Goal: Task Accomplishment & Management: Complete application form

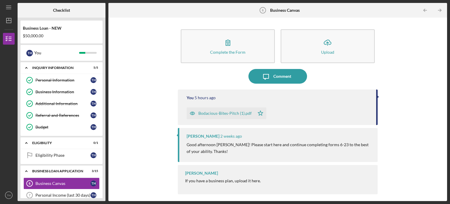
scroll to position [33, 0]
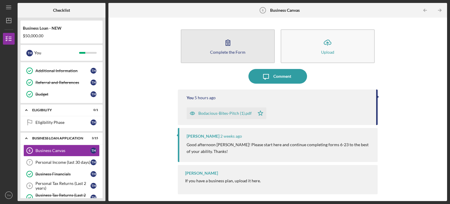
click at [223, 46] on icon "button" at bounding box center [228, 42] width 15 height 15
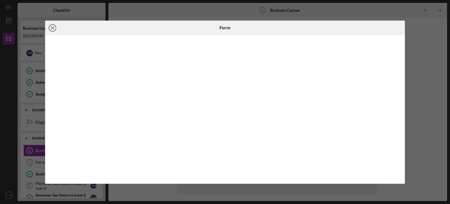
click at [56, 26] on icon "Icon/Close" at bounding box center [52, 28] width 15 height 15
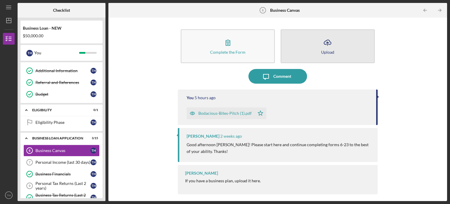
click at [328, 49] on button "Icon/Upload Upload" at bounding box center [328, 46] width 94 height 34
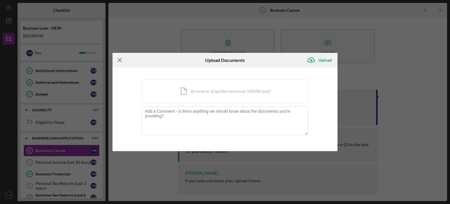
click at [120, 60] on line at bounding box center [120, 60] width 4 height 4
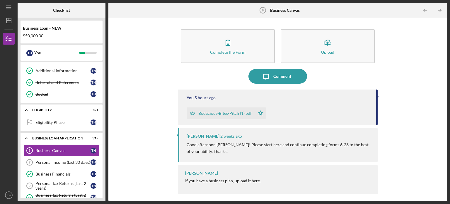
click at [227, 115] on div "Bodacious-Bites-Pitch (1).pdf" at bounding box center [225, 113] width 53 height 5
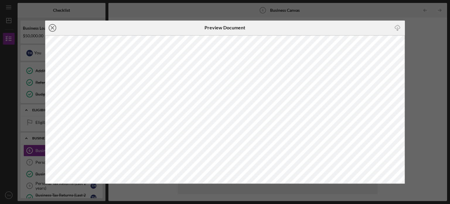
click at [53, 28] on icon "Icon/Close" at bounding box center [52, 28] width 15 height 15
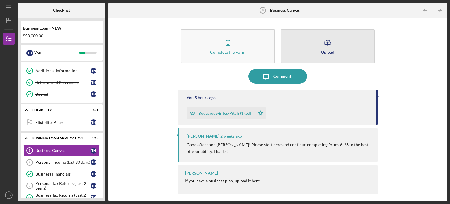
click at [324, 44] on icon "Icon/Upload" at bounding box center [328, 42] width 15 height 15
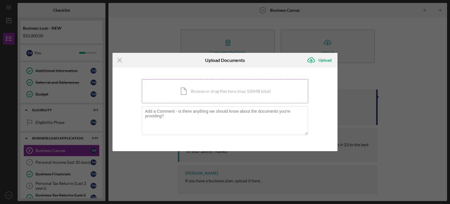
click at [198, 89] on div "Icon/Document Browse or drag files here (max 100MB total) Tap to choose files o…" at bounding box center [225, 91] width 167 height 24
click at [118, 58] on icon "Icon/Menu Close" at bounding box center [120, 60] width 15 height 15
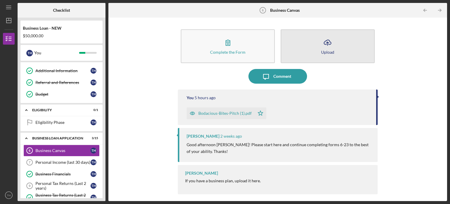
click at [329, 43] on polyline "button" at bounding box center [328, 42] width 3 height 1
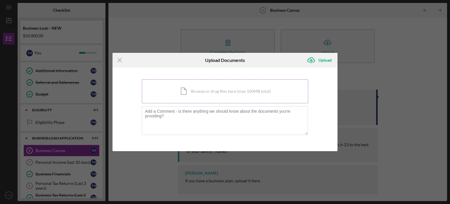
click at [205, 89] on div "Icon/Document Browse or drag files here (max 100MB total) Tap to choose files o…" at bounding box center [225, 91] width 167 height 24
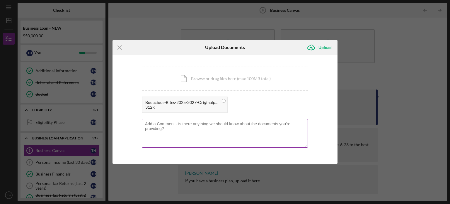
click at [163, 125] on textarea at bounding box center [225, 133] width 166 height 29
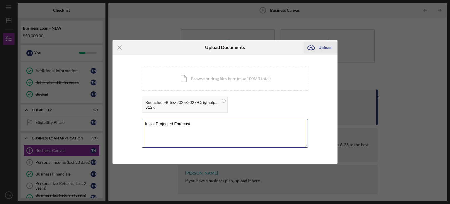
type textarea "Initial Projected Forecast"
click at [328, 46] on div "Upload" at bounding box center [325, 48] width 13 height 12
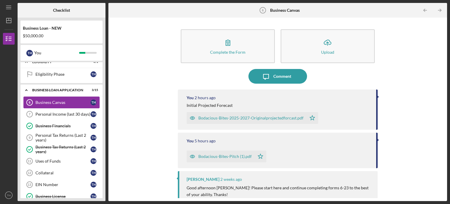
click at [62, 100] on div "Business Canvas" at bounding box center [62, 102] width 55 height 5
click at [60, 110] on link "Personal Income (last 30 days) 7 Personal Income (last 30 days) T H" at bounding box center [61, 114] width 76 height 12
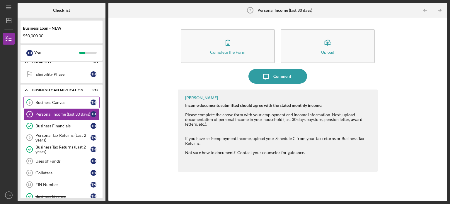
click at [62, 100] on div "Business Canvas" at bounding box center [62, 102] width 55 height 5
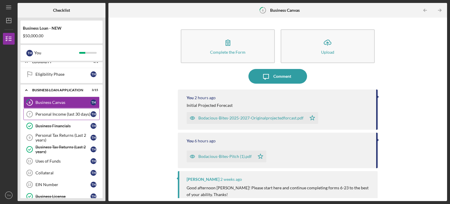
click at [59, 112] on div "Personal Income (last 30 days)" at bounding box center [62, 114] width 55 height 5
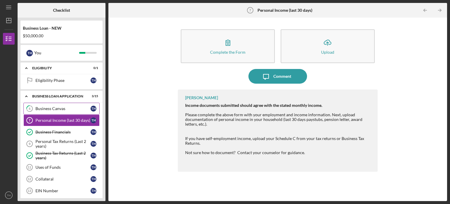
scroll to position [75, 0]
click at [63, 108] on div "Business Canvas" at bounding box center [62, 108] width 55 height 5
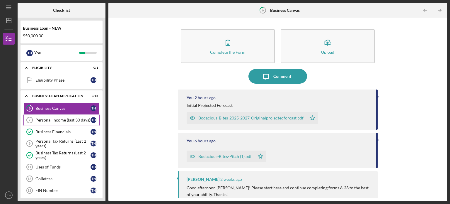
click at [59, 121] on div "Personal Income (last 30 days)" at bounding box center [62, 120] width 55 height 5
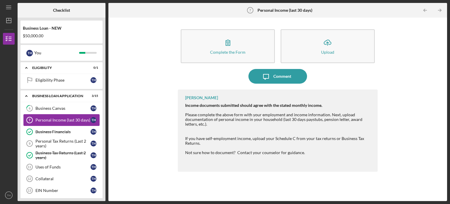
click at [59, 121] on div "Personal Income (last 30 days)" at bounding box center [62, 120] width 55 height 5
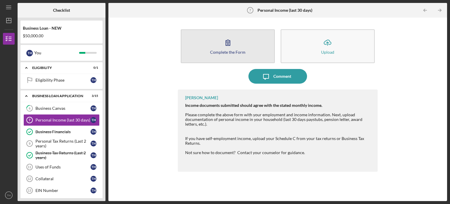
click at [240, 50] on div "Complete the Form" at bounding box center [227, 52] width 35 height 4
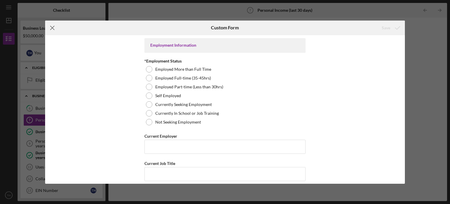
click at [52, 29] on icon "Icon/Menu Close" at bounding box center [52, 28] width 15 height 15
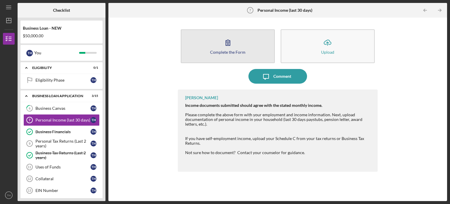
click at [235, 47] on button "Complete the Form Form" at bounding box center [228, 46] width 94 height 34
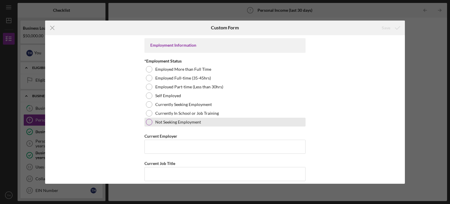
click at [148, 122] on div at bounding box center [149, 122] width 6 height 6
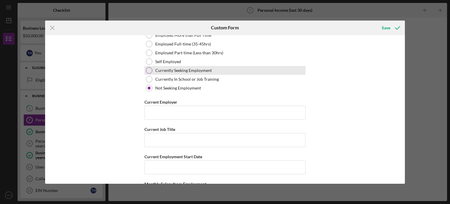
scroll to position [34, 0]
click at [147, 69] on div at bounding box center [149, 70] width 6 height 6
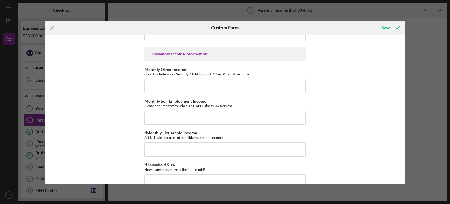
scroll to position [195, 0]
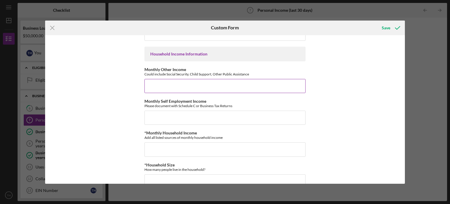
click at [159, 87] on input "Monthly Other Income" at bounding box center [225, 86] width 161 height 14
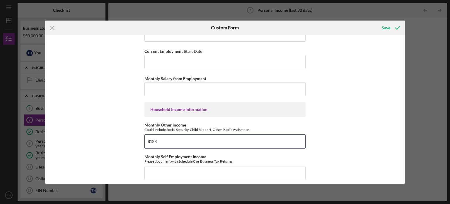
scroll to position [137, 0]
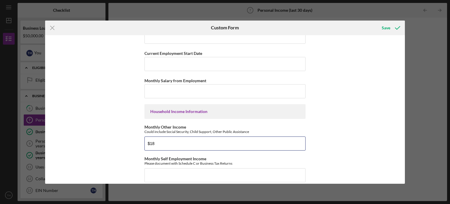
type input "$1"
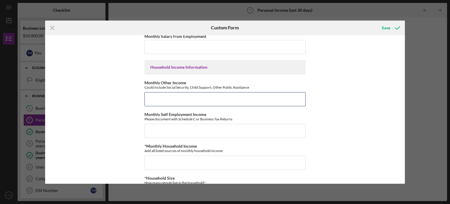
scroll to position [182, 0]
type input "$1,941"
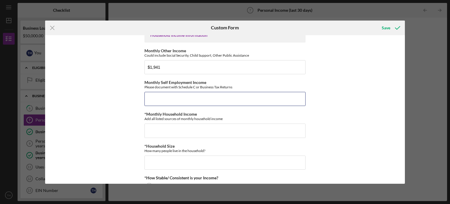
scroll to position [213, 0]
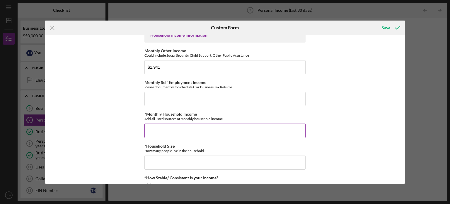
click at [155, 134] on input "*Monthly Household Income" at bounding box center [225, 130] width 161 height 14
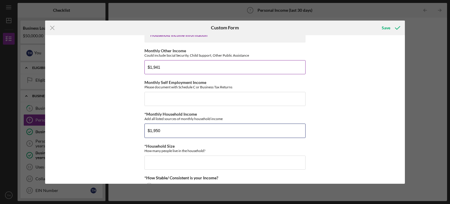
type input "$1,950"
click at [164, 62] on input "$1,941" at bounding box center [225, 67] width 161 height 14
type input "$1"
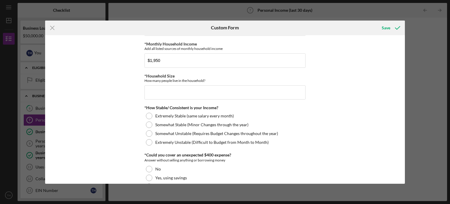
scroll to position [284, 0]
click at [152, 90] on input "*Household Size" at bounding box center [225, 92] width 161 height 14
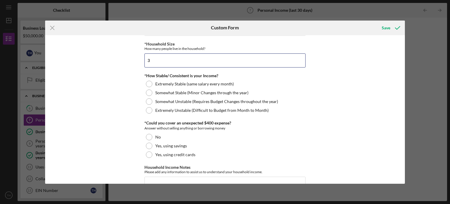
scroll to position [316, 0]
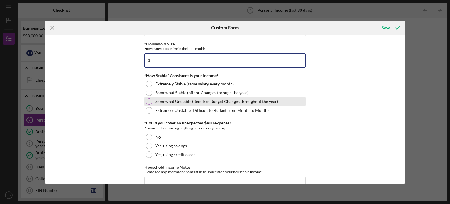
type input "3"
click at [147, 100] on div at bounding box center [149, 101] width 6 height 6
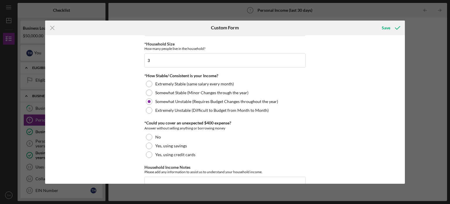
scroll to position [345, 0]
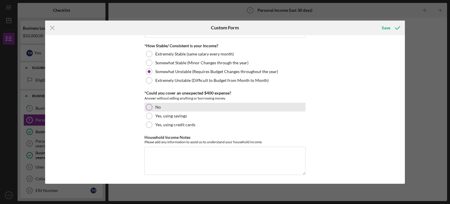
click at [149, 105] on div at bounding box center [149, 107] width 6 height 6
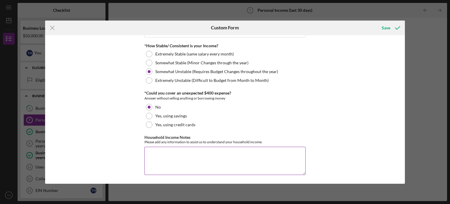
click at [149, 148] on textarea "Household Income Notes" at bounding box center [225, 161] width 161 height 28
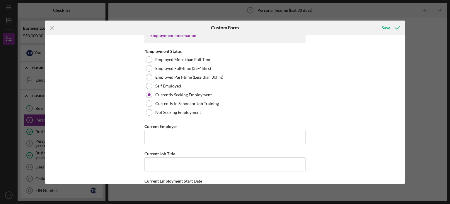
scroll to position [0, 0]
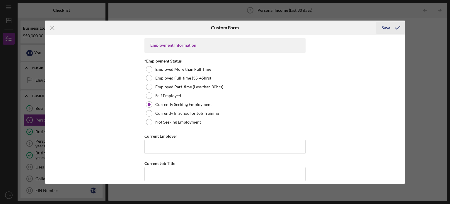
type textarea "Currently working to build this business through booking caterings/bartending g…"
click at [386, 27] on div "Save" at bounding box center [386, 28] width 9 height 12
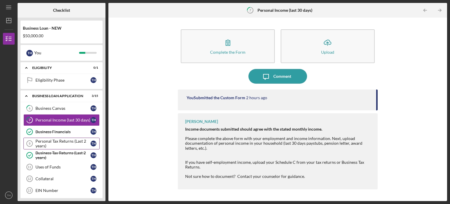
click at [62, 140] on div "Personal Tax Returns (Last 2 years)" at bounding box center [62, 143] width 55 height 9
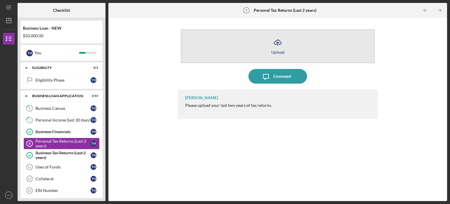
click at [278, 42] on line "button" at bounding box center [278, 44] width 0 height 4
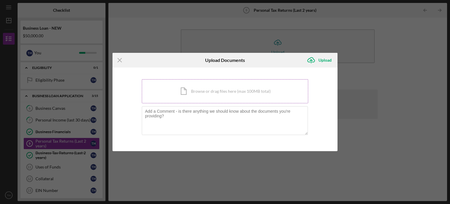
click at [213, 90] on div "Icon/Document Browse or drag files here (max 100MB total) Tap to choose files o…" at bounding box center [225, 91] width 167 height 24
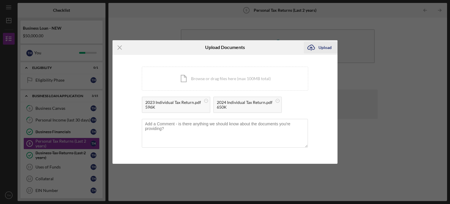
click at [320, 47] on div "Upload" at bounding box center [325, 48] width 13 height 12
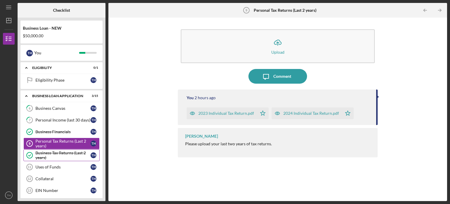
click at [50, 152] on div "Business Tax Returns (Last 2 years)" at bounding box center [62, 154] width 55 height 9
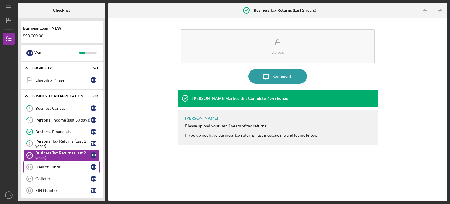
click at [55, 167] on div "Uses of Funds" at bounding box center [62, 167] width 55 height 5
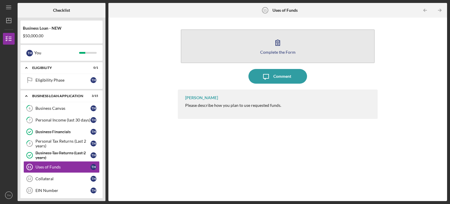
click at [278, 48] on icon "button" at bounding box center [278, 42] width 15 height 15
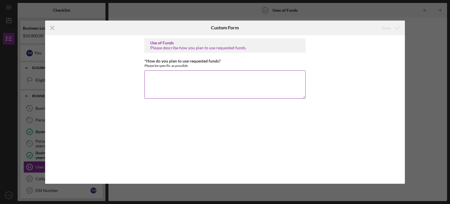
click at [211, 74] on textarea "*How do you plan to use requested funds?" at bounding box center [225, 84] width 161 height 28
type textarea "T"
type textarea "2"
click at [212, 76] on textarea "Up to 25K will be used to purchased a used food truck Up to" at bounding box center [225, 84] width 161 height 28
click at [169, 79] on textarea "Up to 25K will be used to purchased a used food truck Up to" at bounding box center [225, 84] width 161 height 28
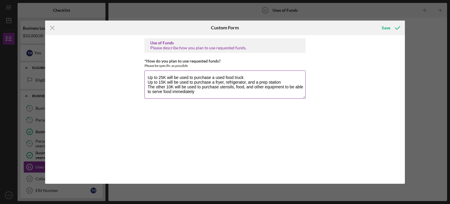
click at [247, 81] on textarea "Up to 25K will be used to purchase a used food truck Up to 15K will be used to …" at bounding box center [225, 84] width 161 height 28
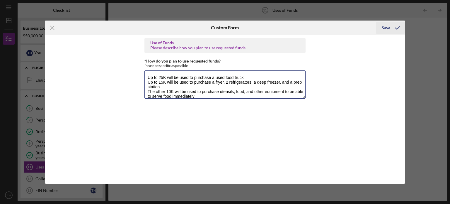
type textarea "Up to 25K will be used to purchase a used food truck Up to 15K will be used to …"
click at [388, 27] on div "Save" at bounding box center [386, 28] width 9 height 12
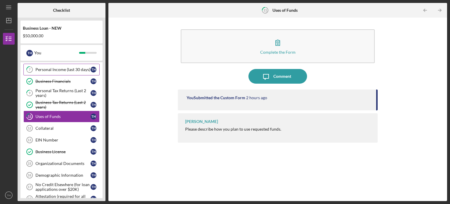
scroll to position [126, 0]
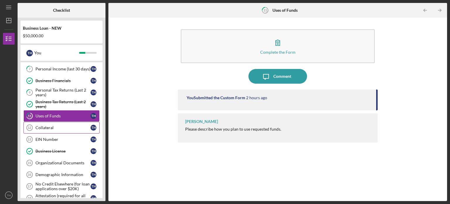
click at [82, 123] on link "Collateral 12 Collateral T H" at bounding box center [61, 128] width 76 height 12
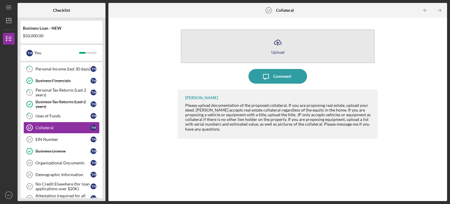
click at [282, 43] on icon "Icon/Upload" at bounding box center [278, 42] width 15 height 15
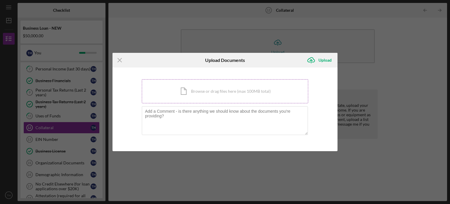
click at [230, 90] on div "Icon/Document Browse or drag files here (max 100MB total) Tap to choose files o…" at bounding box center [225, 91] width 167 height 24
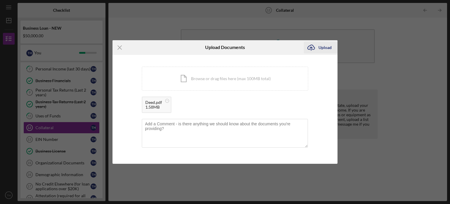
click at [323, 48] on div "Upload" at bounding box center [325, 48] width 13 height 12
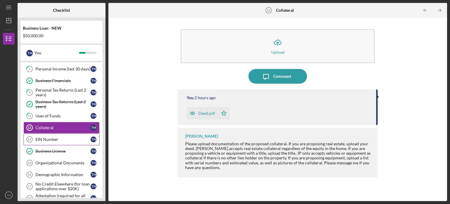
click at [45, 137] on div "EIN Number" at bounding box center [62, 139] width 55 height 5
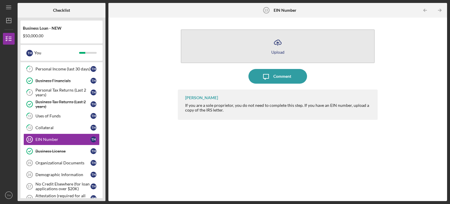
click at [277, 46] on icon "Icon/Upload" at bounding box center [278, 42] width 15 height 15
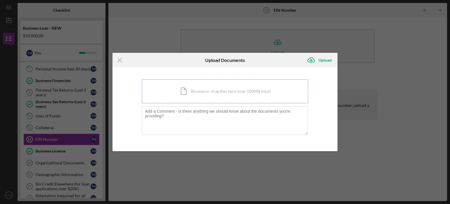
click at [226, 90] on div "Icon/Document Browse or drag files here (max 100MB total) Tap to choose files o…" at bounding box center [225, 91] width 167 height 24
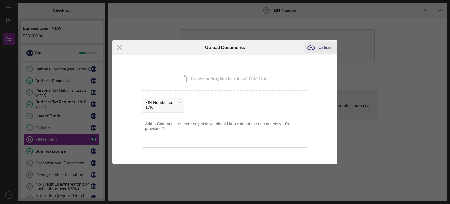
click at [326, 47] on div "Upload" at bounding box center [325, 48] width 13 height 12
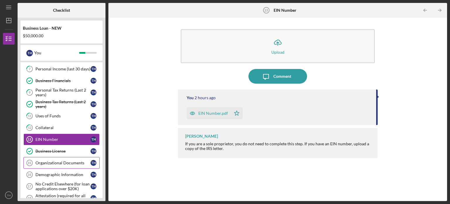
click at [54, 157] on link "Organizational Documents 15 Organizational Documents T H" at bounding box center [61, 163] width 76 height 12
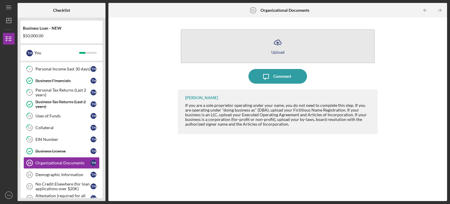
click at [282, 43] on icon "Icon/Upload" at bounding box center [278, 42] width 15 height 15
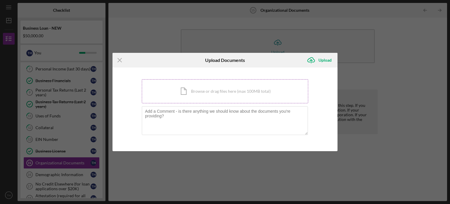
click at [211, 94] on div "Icon/Document Browse or drag files here (max 100MB total) Tap to choose files o…" at bounding box center [225, 91] width 167 height 24
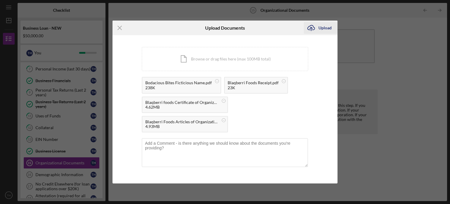
click at [327, 28] on div "Upload" at bounding box center [325, 28] width 13 height 12
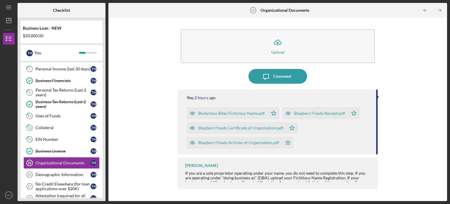
click at [399, 108] on div "Icon/Upload Upload Icon/Message Comment You 2 hours ago Bodacious Bites Fictici…" at bounding box center [277, 109] width 333 height 177
click at [287, 174] on div "If you are a sole proprietor operating under your name, you do not need to comp…" at bounding box center [278, 182] width 187 height 23
click at [69, 173] on div "Demographic Information" at bounding box center [62, 174] width 55 height 5
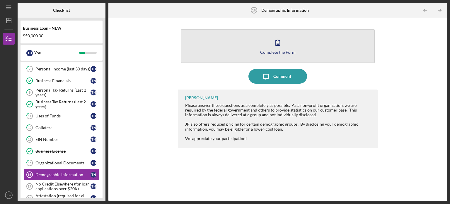
click at [276, 43] on icon "button" at bounding box center [278, 42] width 15 height 15
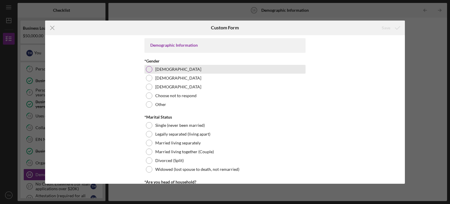
click at [149, 69] on div at bounding box center [149, 69] width 6 height 6
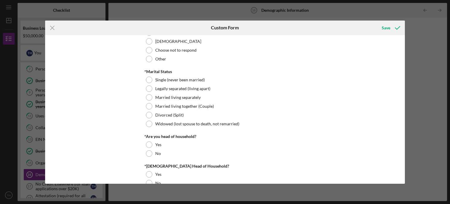
scroll to position [49, 0]
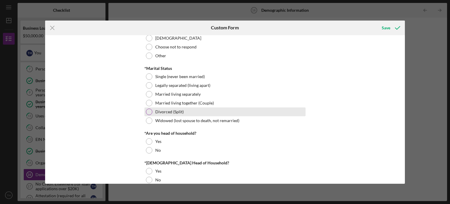
click at [148, 111] on div at bounding box center [149, 112] width 6 height 6
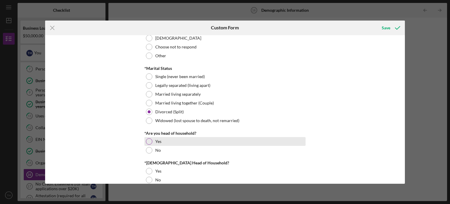
click at [148, 138] on div at bounding box center [149, 141] width 6 height 6
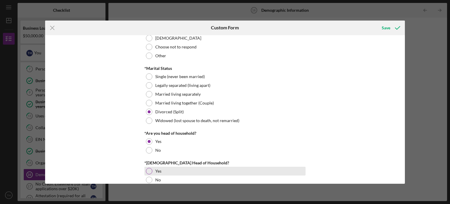
click at [149, 169] on div at bounding box center [149, 171] width 6 height 6
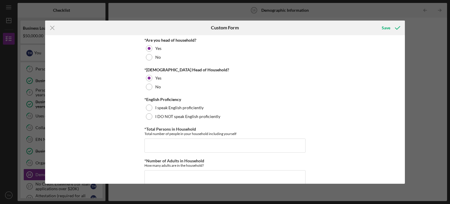
scroll to position [142, 0]
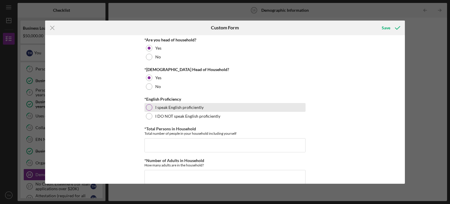
click at [148, 110] on div at bounding box center [149, 107] width 6 height 6
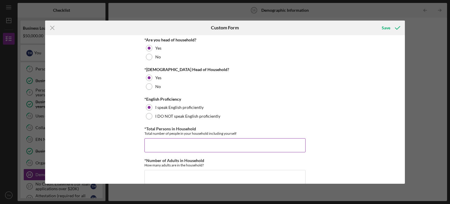
click at [150, 142] on input "*Total Persons in Household" at bounding box center [225, 145] width 161 height 14
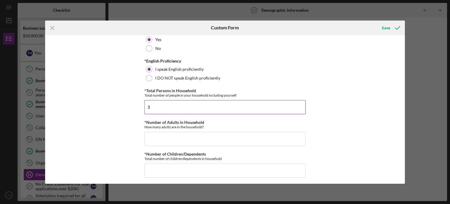
scroll to position [181, 0]
type input "3"
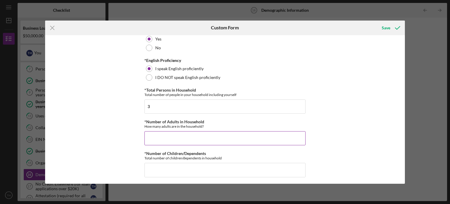
click at [150, 138] on input "*Number of Adults in Household" at bounding box center [225, 138] width 161 height 14
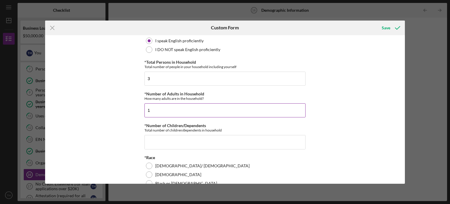
scroll to position [209, 0]
type input "1"
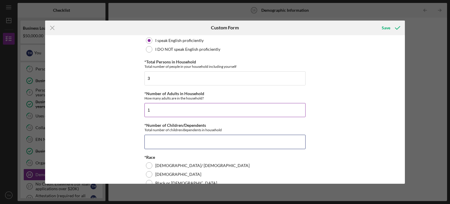
click at [150, 138] on input "*Number of Children/Dependents" at bounding box center [225, 142] width 161 height 14
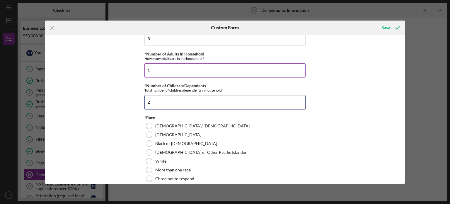
scroll to position [250, 0]
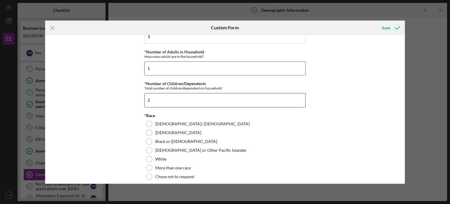
type input "2"
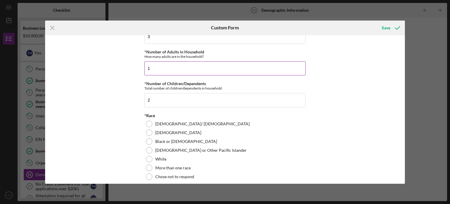
click at [150, 138] on div "Black or [DEMOGRAPHIC_DATA]" at bounding box center [225, 141] width 161 height 9
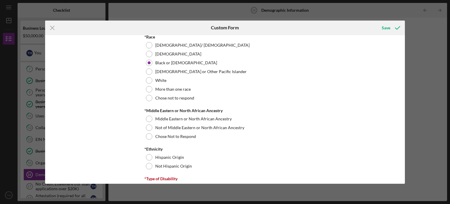
scroll to position [330, 0]
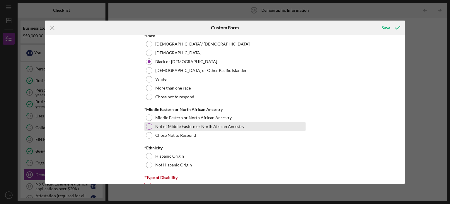
click at [148, 128] on div at bounding box center [149, 126] width 6 height 6
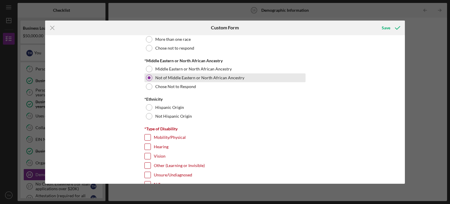
scroll to position [379, 0]
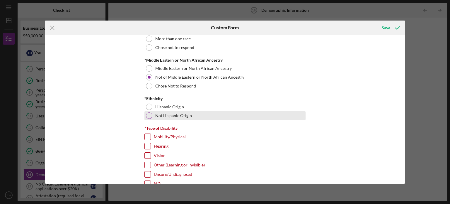
click at [148, 115] on div at bounding box center [149, 115] width 6 height 6
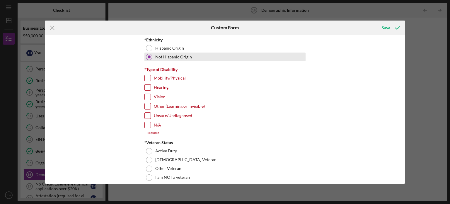
scroll to position [442, 0]
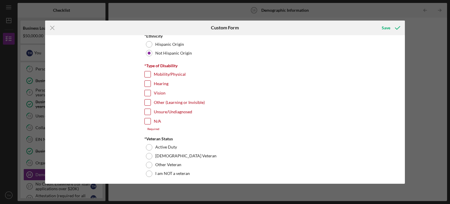
click at [147, 119] on input "N/A" at bounding box center [148, 121] width 6 height 6
checkbox input "true"
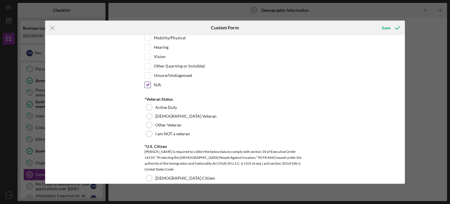
scroll to position [480, 0]
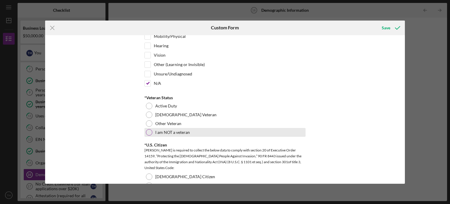
click at [147, 130] on div at bounding box center [149, 132] width 6 height 6
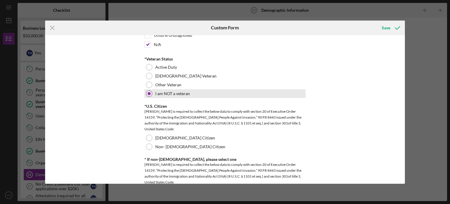
scroll to position [520, 0]
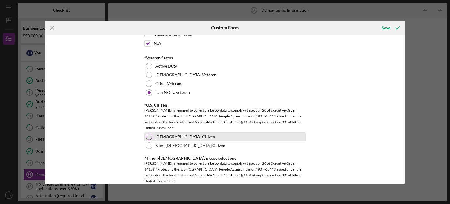
click at [148, 134] on div at bounding box center [149, 136] width 6 height 6
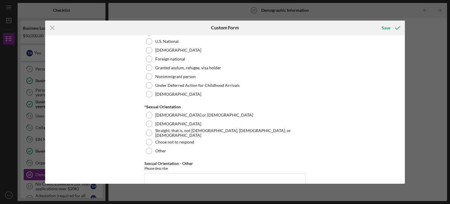
scroll to position [678, 0]
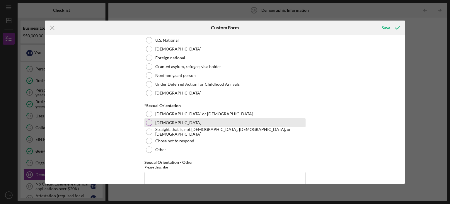
click at [149, 122] on div at bounding box center [149, 122] width 6 height 6
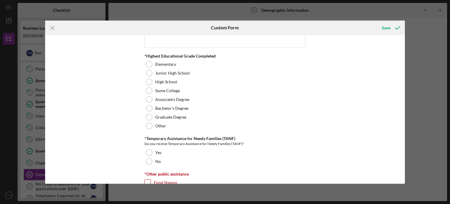
scroll to position [817, 0]
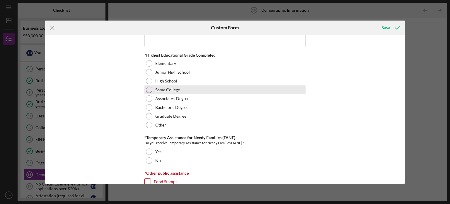
click at [148, 88] on div at bounding box center [149, 90] width 6 height 6
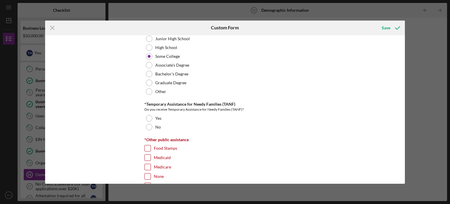
scroll to position [851, 0]
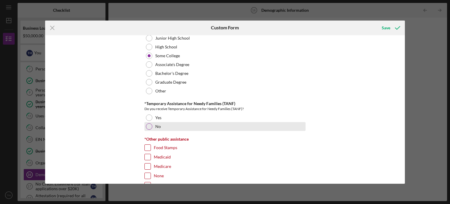
click at [151, 123] on div at bounding box center [149, 126] width 6 height 6
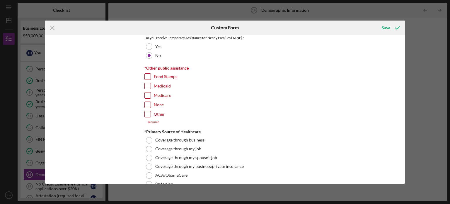
scroll to position [920, 0]
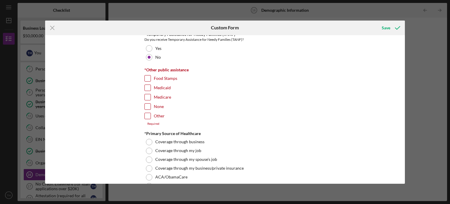
click at [148, 86] on input "Medicaid" at bounding box center [148, 88] width 6 height 6
checkbox input "true"
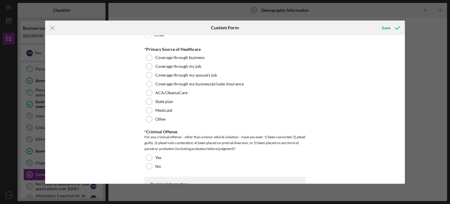
scroll to position [1004, 0]
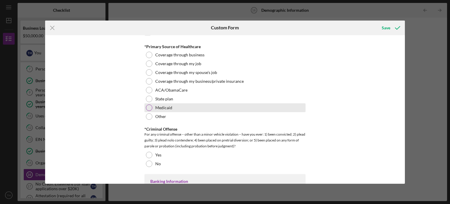
click at [150, 104] on div at bounding box center [149, 107] width 6 height 6
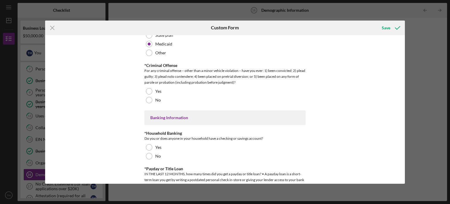
scroll to position [1067, 0]
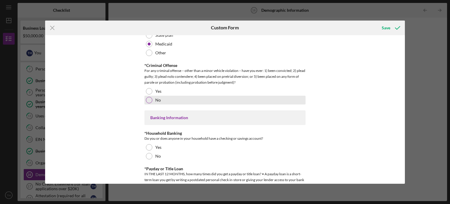
click at [148, 97] on div at bounding box center [149, 100] width 6 height 6
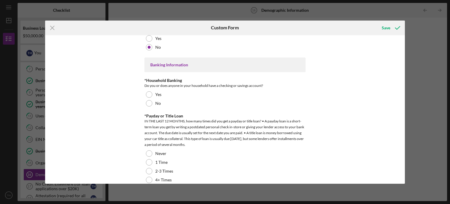
scroll to position [1120, 0]
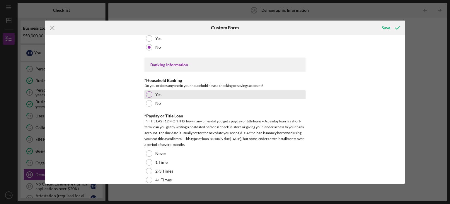
click at [147, 93] on div at bounding box center [149, 94] width 6 height 6
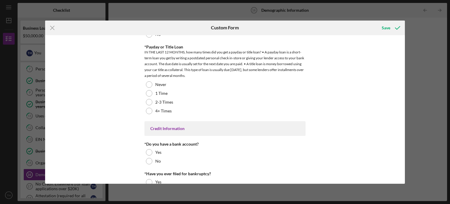
scroll to position [1189, 0]
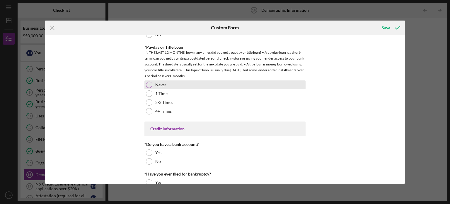
click at [149, 83] on div at bounding box center [149, 85] width 6 height 6
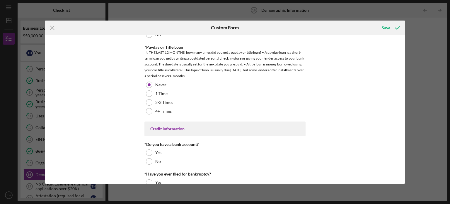
scroll to position [1207, 0]
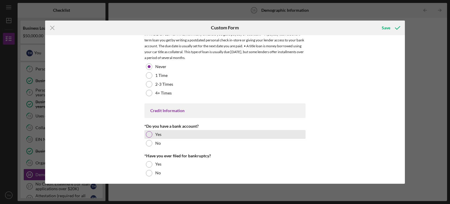
click at [145, 131] on div "Yes" at bounding box center [225, 134] width 161 height 9
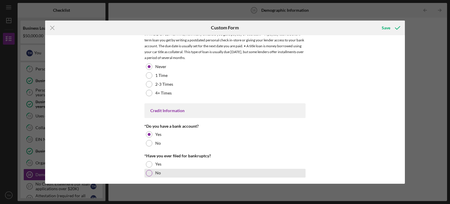
click at [150, 171] on div at bounding box center [149, 173] width 6 height 6
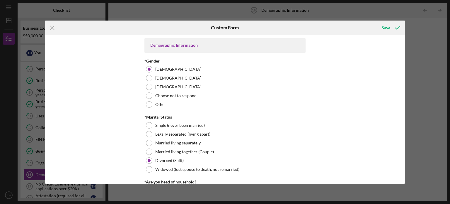
scroll to position [0, 0]
click at [388, 28] on div "Save" at bounding box center [386, 28] width 9 height 12
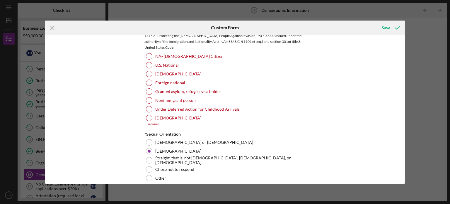
scroll to position [632, 0]
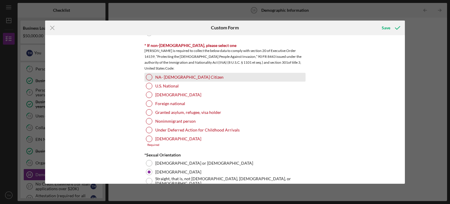
click at [147, 74] on div at bounding box center [149, 77] width 6 height 6
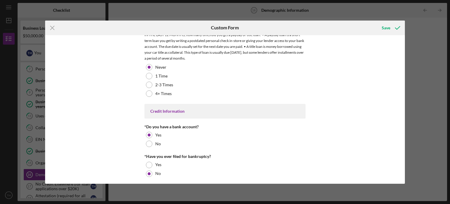
scroll to position [1207, 0]
click at [393, 25] on icon "submit" at bounding box center [398, 28] width 15 height 15
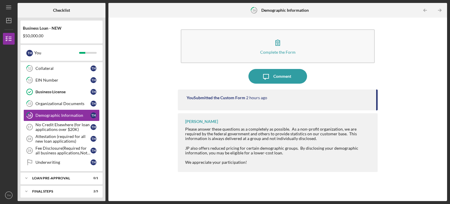
scroll to position [186, 0]
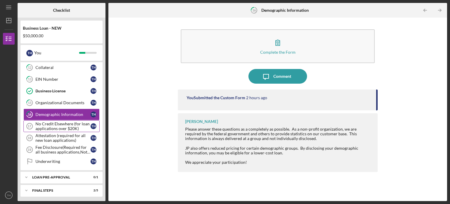
click at [48, 123] on div "No Credit Elsewhere (for loan applications over $20K)" at bounding box center [62, 125] width 55 height 9
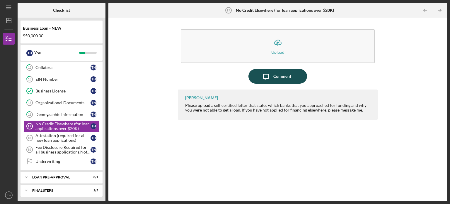
click at [283, 74] on div "Comment" at bounding box center [283, 76] width 18 height 15
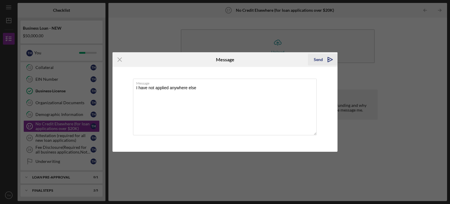
type textarea "I have not applied anywhere else"
click at [320, 61] on div "Send" at bounding box center [318, 60] width 9 height 12
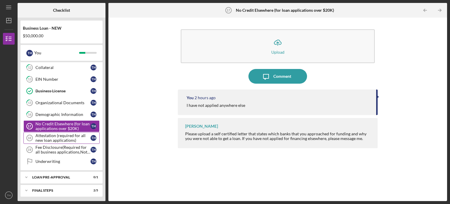
click at [50, 138] on div "Attestation (required for all new loan applications)" at bounding box center [62, 137] width 55 height 9
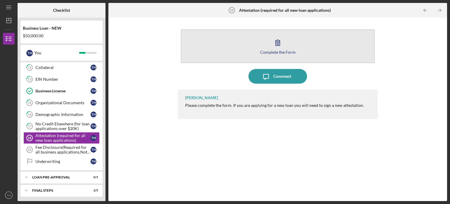
click at [273, 41] on icon "button" at bounding box center [278, 42] width 15 height 15
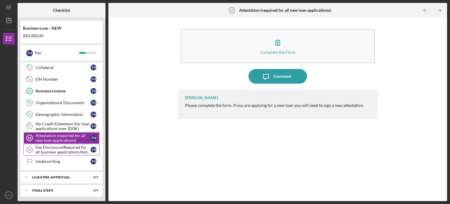
click at [66, 145] on div "Fee Disclosure(Required for all business applications,Not needed for Contractor…" at bounding box center [62, 149] width 55 height 9
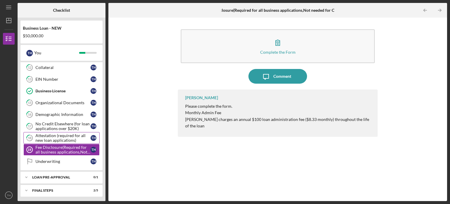
click at [58, 137] on div "Attestation (required for all new loan applications)" at bounding box center [62, 137] width 55 height 9
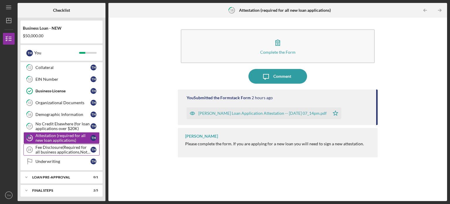
click at [60, 148] on div "Fee Disclosure(Required for all business applications,Not needed for Contractor…" at bounding box center [62, 149] width 55 height 9
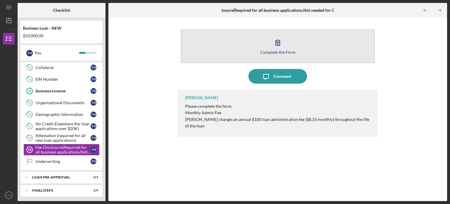
click at [285, 44] on icon "button" at bounding box center [278, 42] width 15 height 15
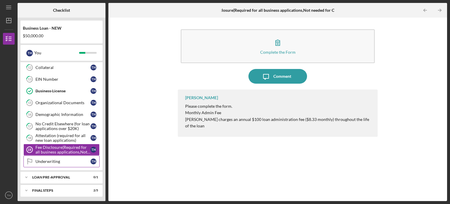
click at [55, 159] on div "Underwriting" at bounding box center [62, 161] width 55 height 5
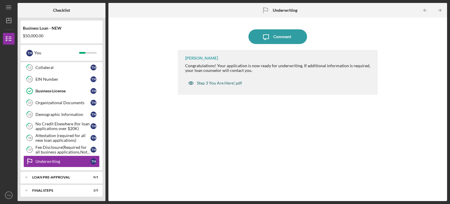
click at [219, 81] on div "Step 3 You Are Here!.pdf" at bounding box center [219, 83] width 45 height 5
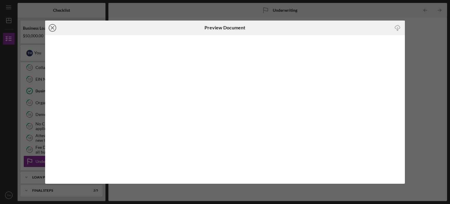
click at [53, 26] on line at bounding box center [52, 27] width 3 height 3
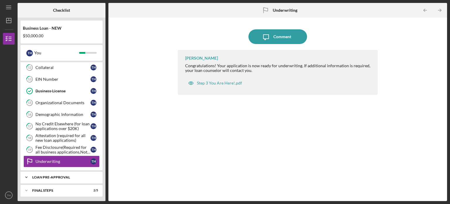
click at [58, 175] on div "LOAN PRE-APPROVAL" at bounding box center [63, 177] width 63 height 4
click at [57, 187] on div "Loan Pre-Approval" at bounding box center [62, 189] width 55 height 5
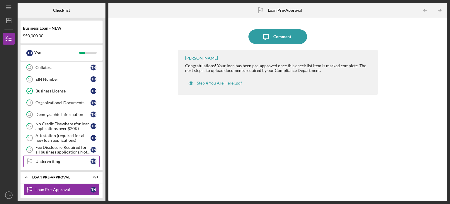
click at [59, 160] on div "Underwriting" at bounding box center [62, 161] width 55 height 5
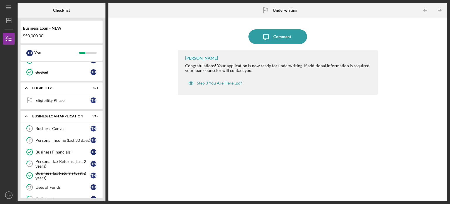
scroll to position [55, 0]
click at [54, 98] on div "Eligibility Phase" at bounding box center [62, 100] width 55 height 5
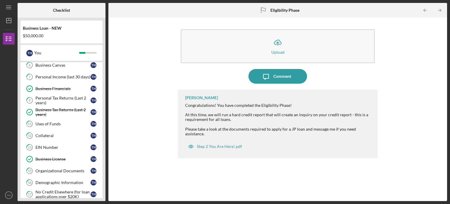
scroll to position [213, 0]
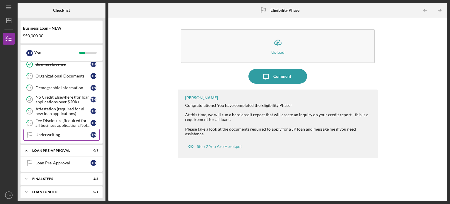
click at [57, 129] on link "Underwriting Underwriting T H" at bounding box center [61, 135] width 76 height 12
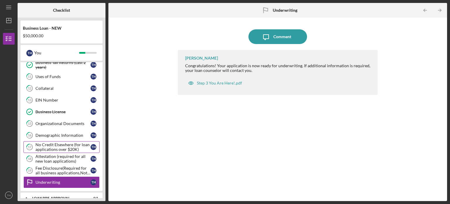
scroll to position [213, 0]
